Goal: Find specific page/section: Find specific page/section

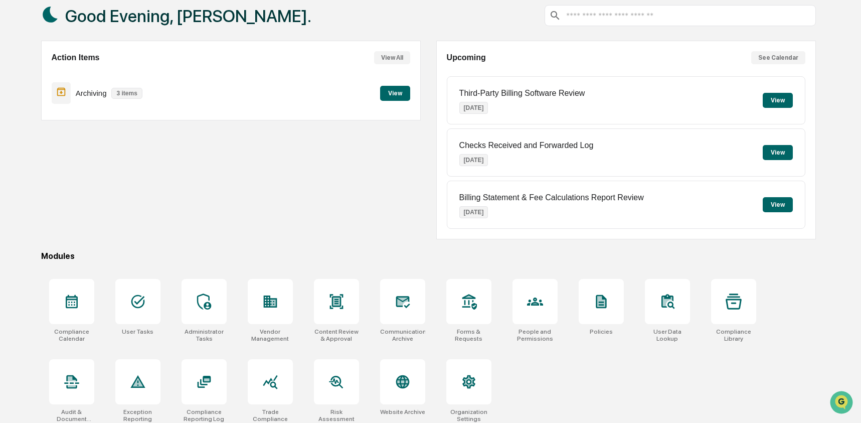
scroll to position [65, 0]
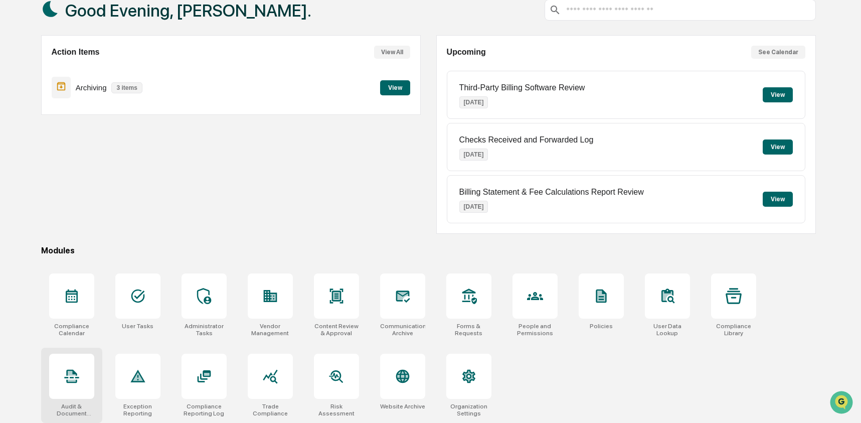
click at [77, 382] on icon at bounding box center [72, 376] width 16 height 16
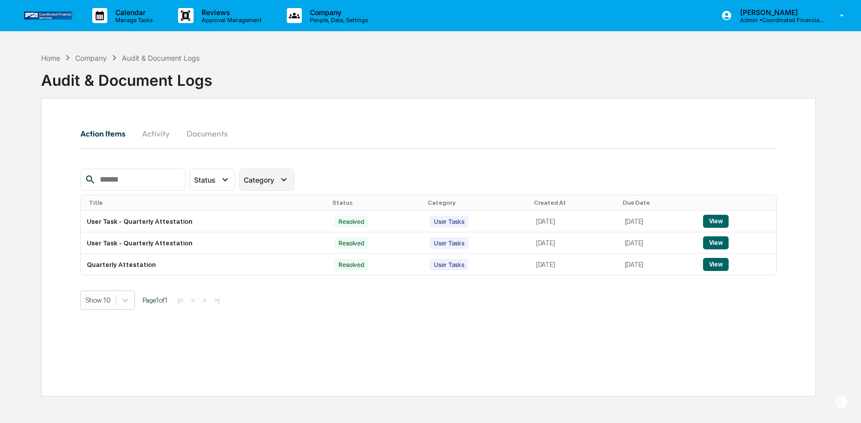
click at [259, 179] on span "Category" at bounding box center [259, 179] width 31 height 9
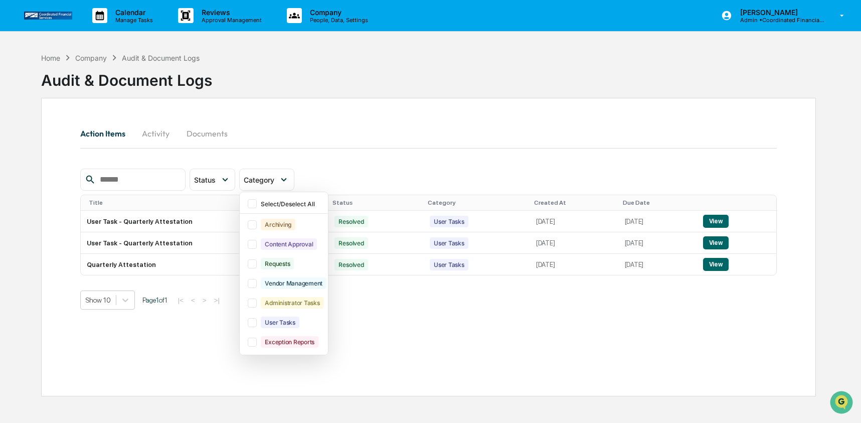
click at [171, 140] on button "Activity" at bounding box center [155, 133] width 45 height 24
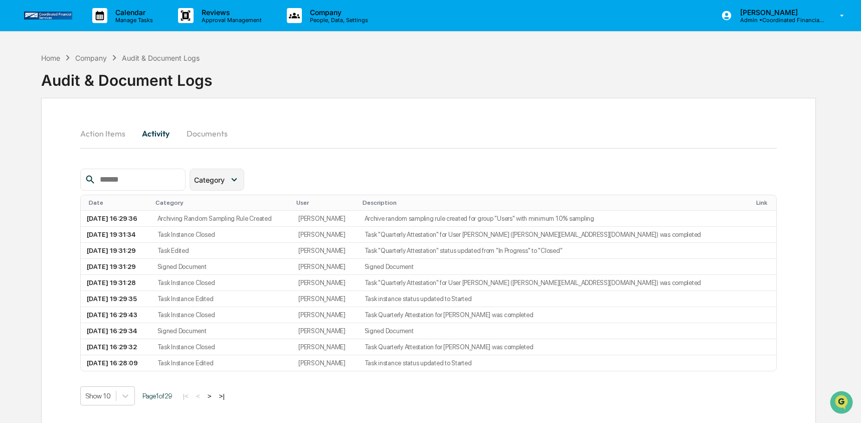
click at [243, 185] on div "Category" at bounding box center [216, 179] width 55 height 22
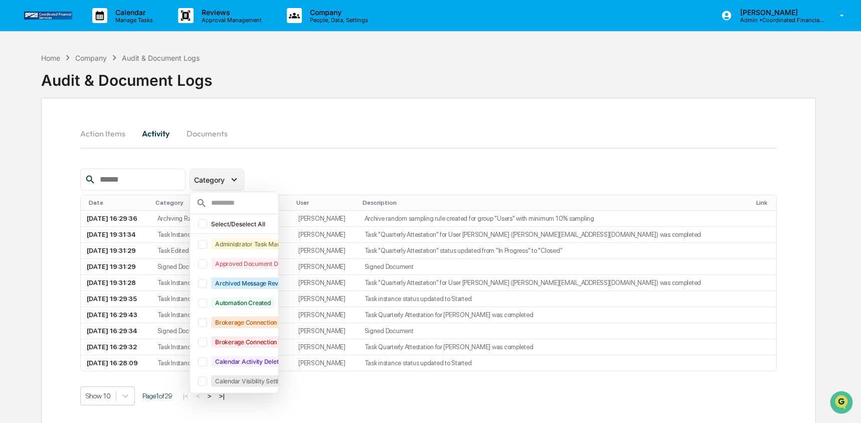
scroll to position [22, 0]
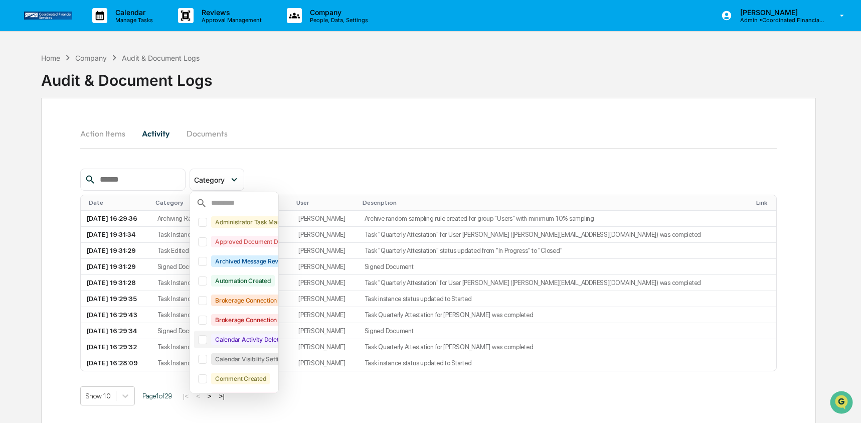
click at [207, 340] on div at bounding box center [202, 339] width 9 height 9
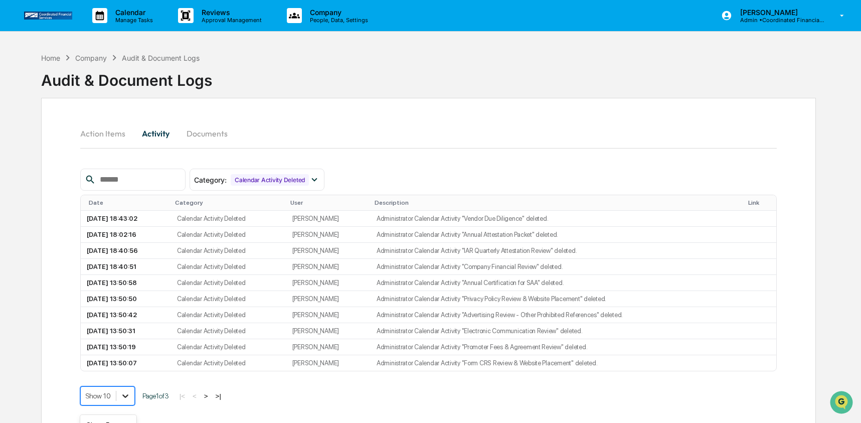
click at [122, 404] on body "Calendar Manage Tasks Reviews Approval Management Company People, Data, Setting…" at bounding box center [430, 235] width 861 height 470
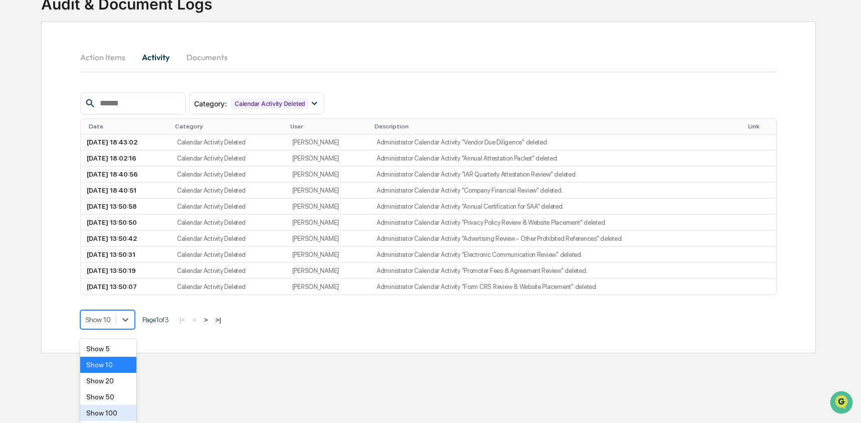
click at [119, 407] on div "Show 100" at bounding box center [108, 413] width 57 height 16
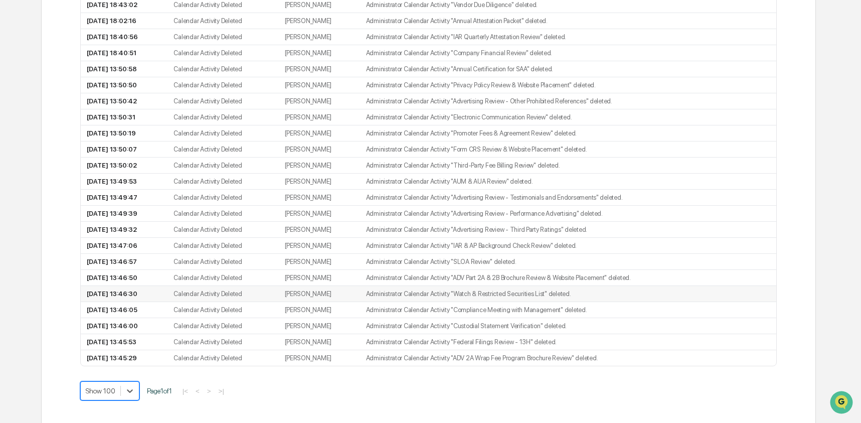
scroll to position [213, 0]
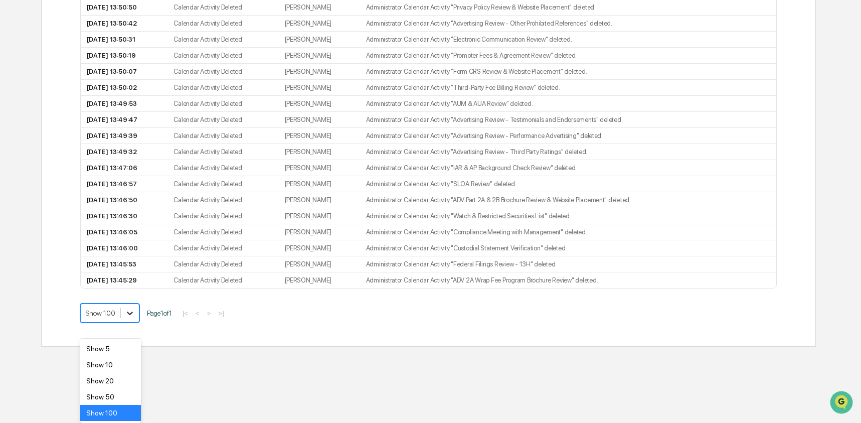
click at [138, 346] on body "Calendar Manage Tasks Reviews Approval Management Company People, Data, Setting…" at bounding box center [430, 28] width 861 height 638
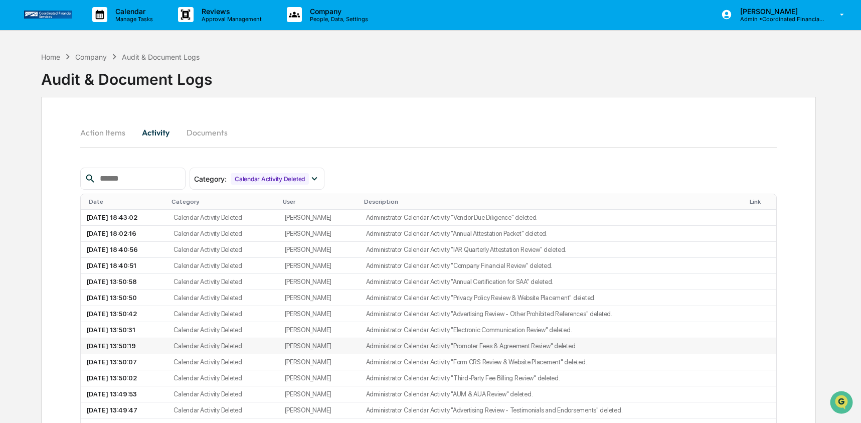
scroll to position [0, 0]
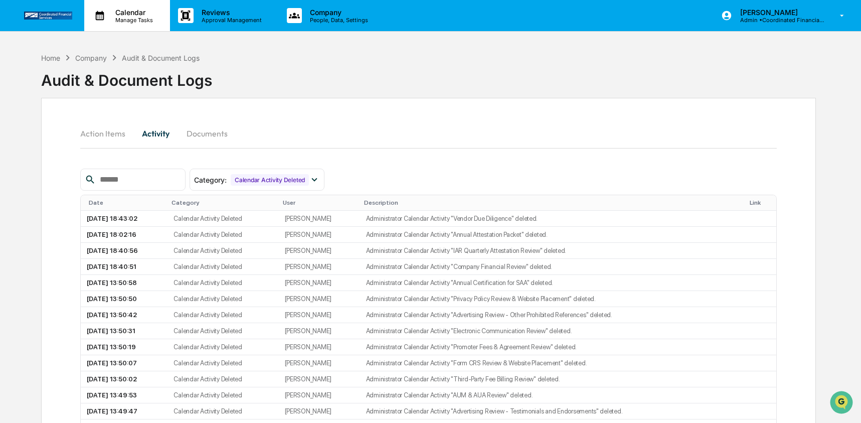
click at [119, 19] on p "Manage Tasks" at bounding box center [132, 20] width 51 height 7
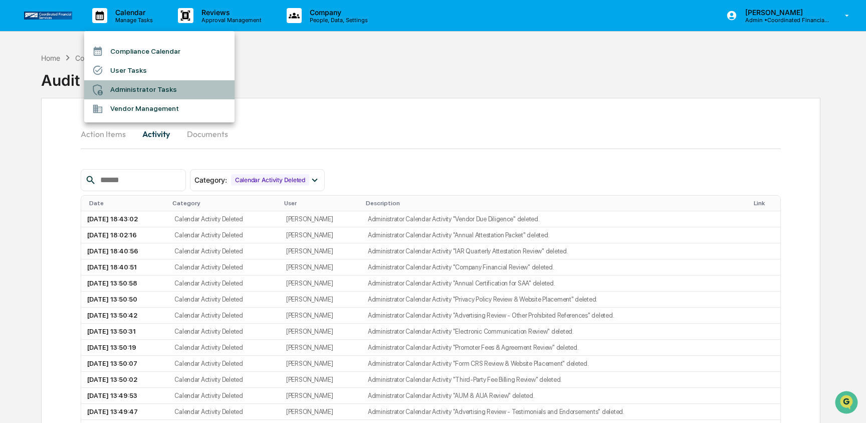
click at [138, 88] on li "Administrator Tasks" at bounding box center [159, 89] width 150 height 19
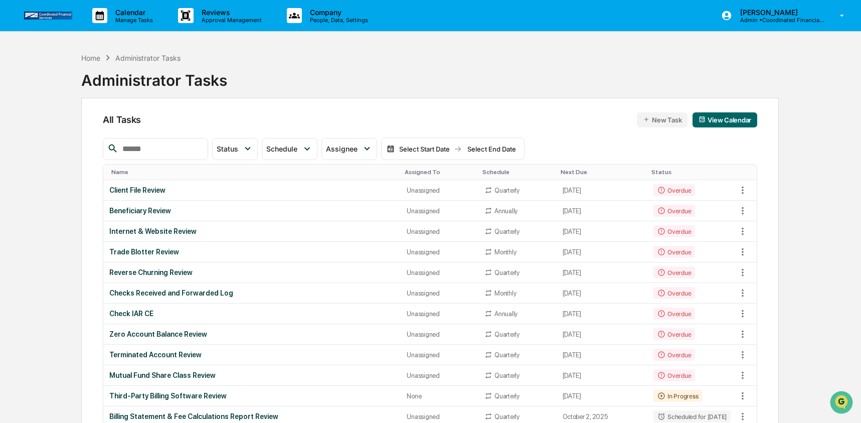
click at [161, 151] on input "text" at bounding box center [160, 148] width 85 height 13
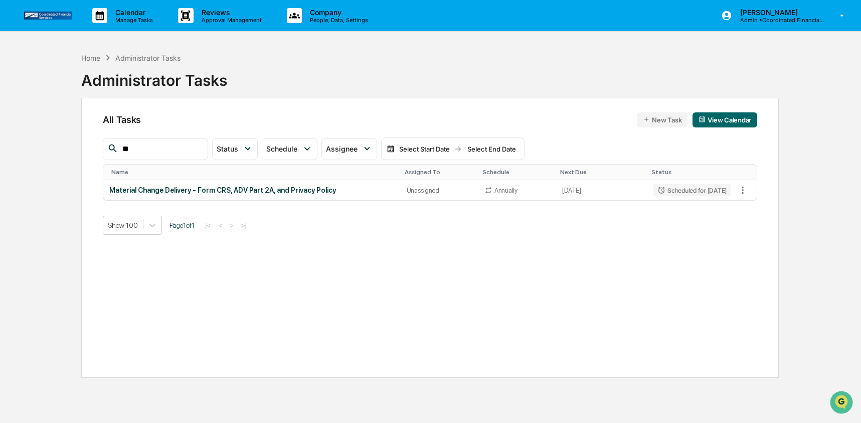
type input "*"
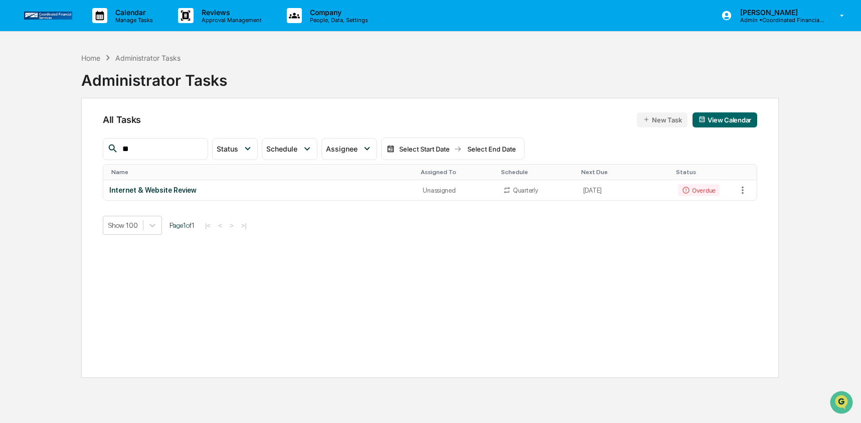
type input "*"
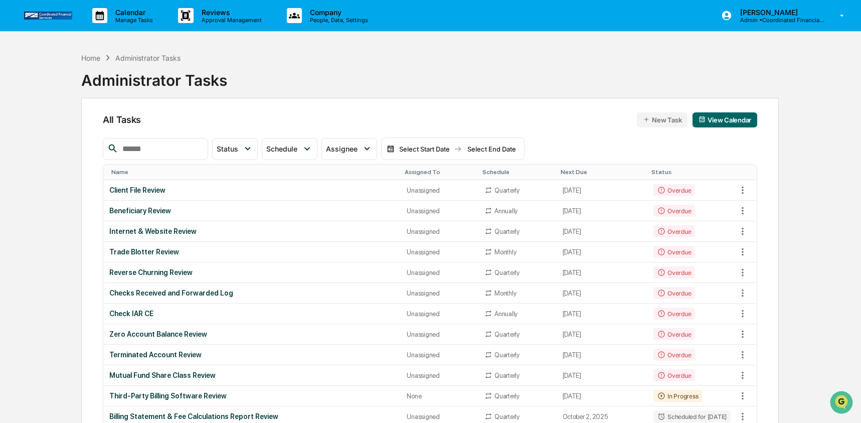
click at [165, 150] on input "text" at bounding box center [160, 148] width 85 height 13
type input "*"
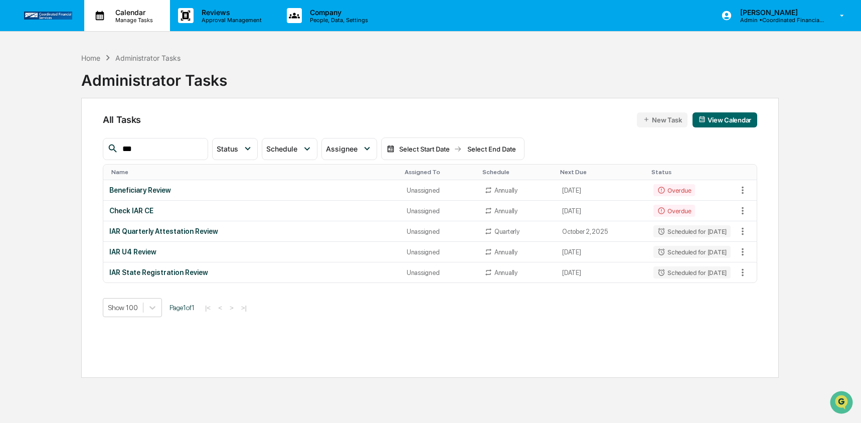
type input "***"
click at [330, 83] on div "Home Administrator Tasks Administrator Tasks" at bounding box center [429, 73] width 697 height 50
click at [84, 61] on div "Home" at bounding box center [90, 58] width 19 height 9
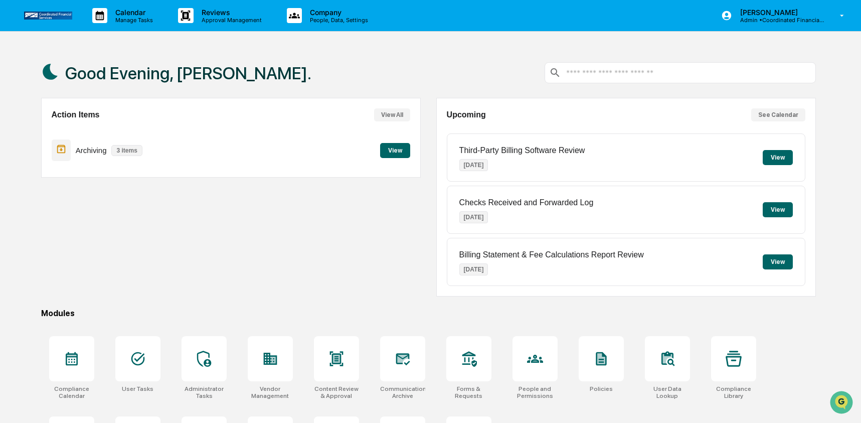
click at [387, 89] on div "Good Evening, [PERSON_NAME]." at bounding box center [428, 73] width 775 height 50
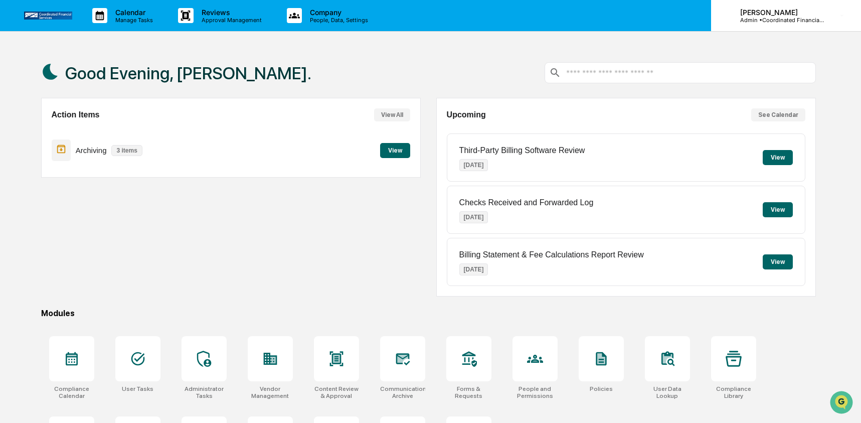
click at [802, 7] on div "[PERSON_NAME] Admin • Coordinated Financial Services" at bounding box center [786, 15] width 150 height 31
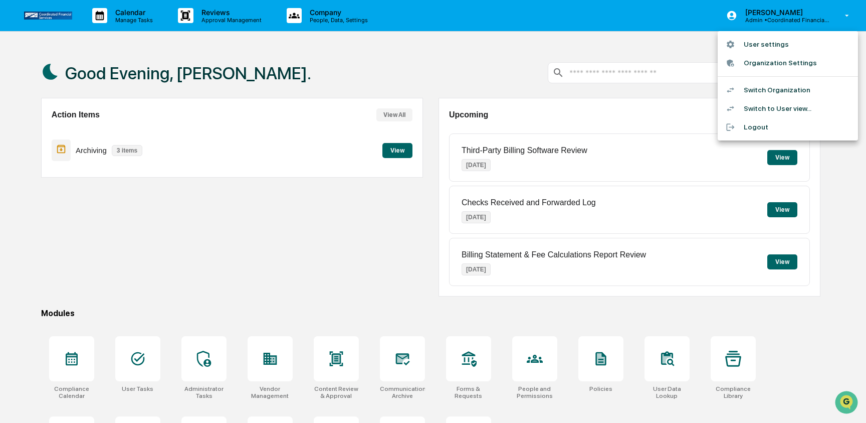
click at [783, 86] on li "Switch Organization" at bounding box center [788, 90] width 140 height 19
